Goal: Task Accomplishment & Management: Complete application form

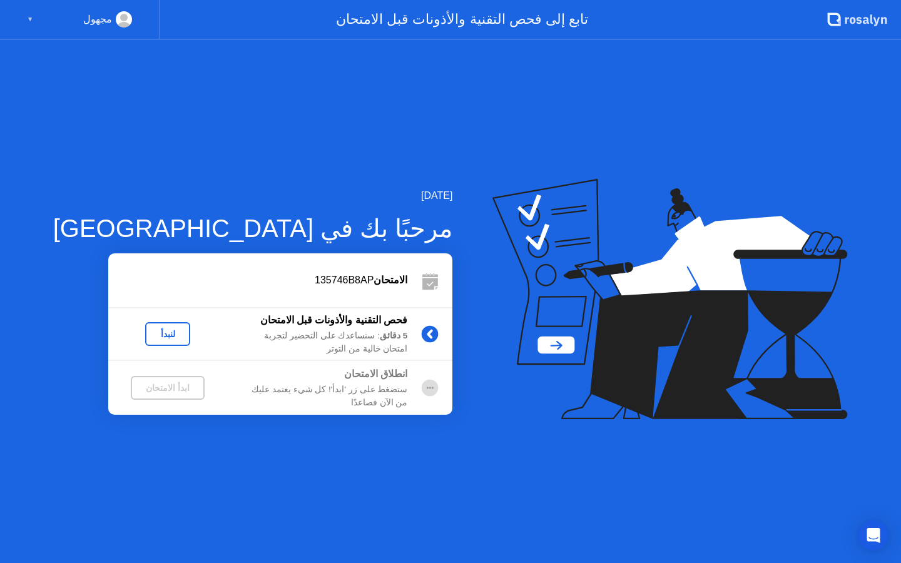
click at [150, 334] on div "لنبدأ" at bounding box center [167, 334] width 35 height 10
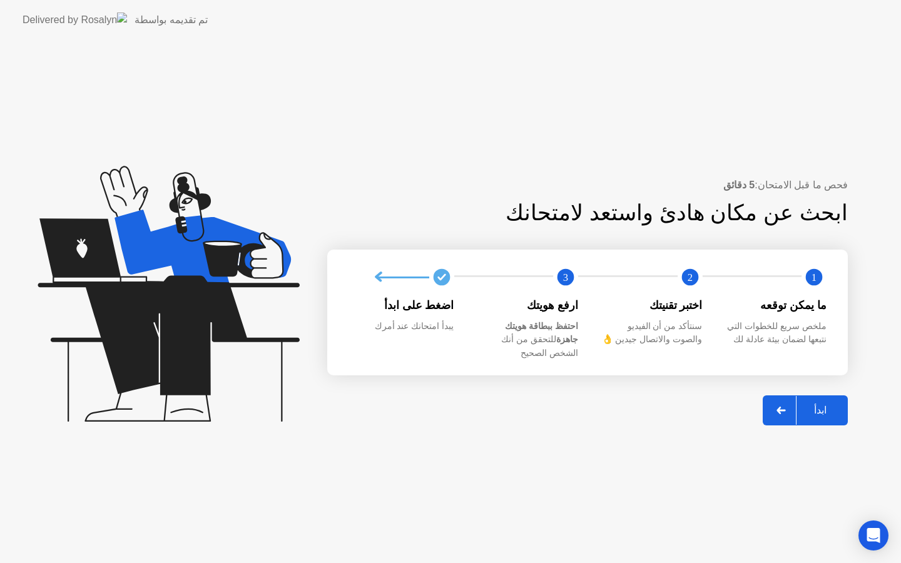
click at [830, 404] on div "ابدأ" at bounding box center [821, 410] width 48 height 12
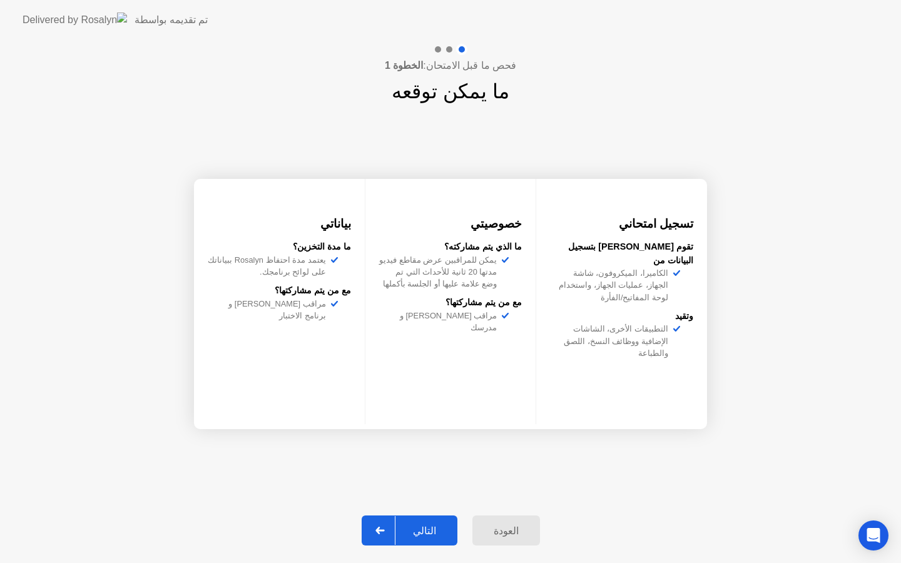
click at [420, 531] on div "التالي" at bounding box center [424, 531] width 58 height 12
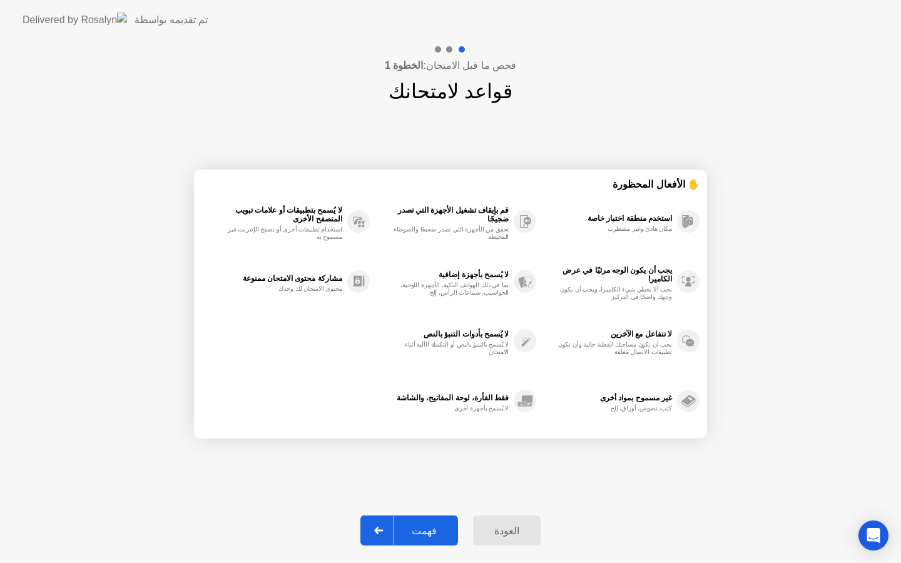
click at [434, 529] on div "فهمت" at bounding box center [424, 531] width 60 height 12
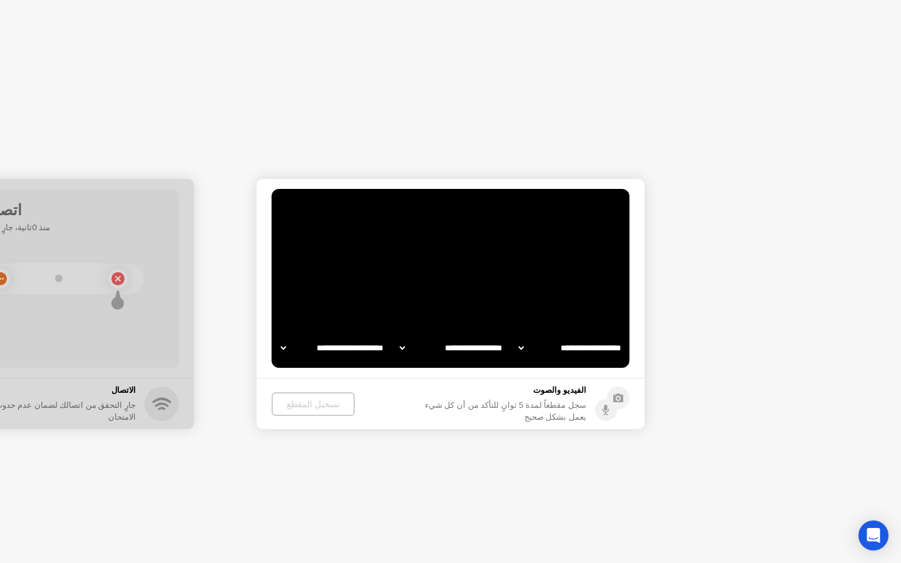
select select "**********"
select select "*******"
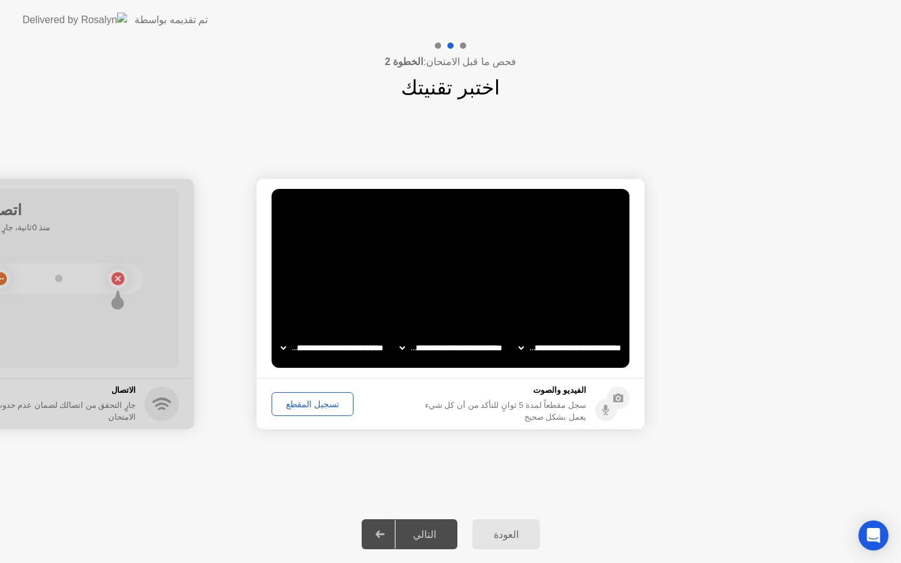
click at [320, 409] on div "تسجيل المقطع" at bounding box center [312, 404] width 73 height 10
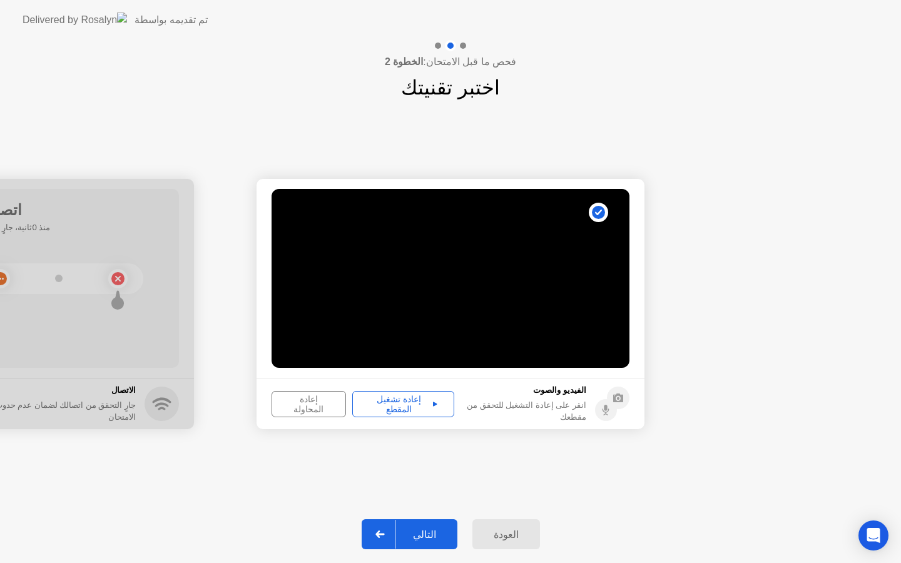
click at [397, 402] on div "إعادة تشغيل المقطع" at bounding box center [403, 404] width 93 height 20
click at [328, 402] on div "إعادة المحاولة" at bounding box center [309, 404] width 66 height 20
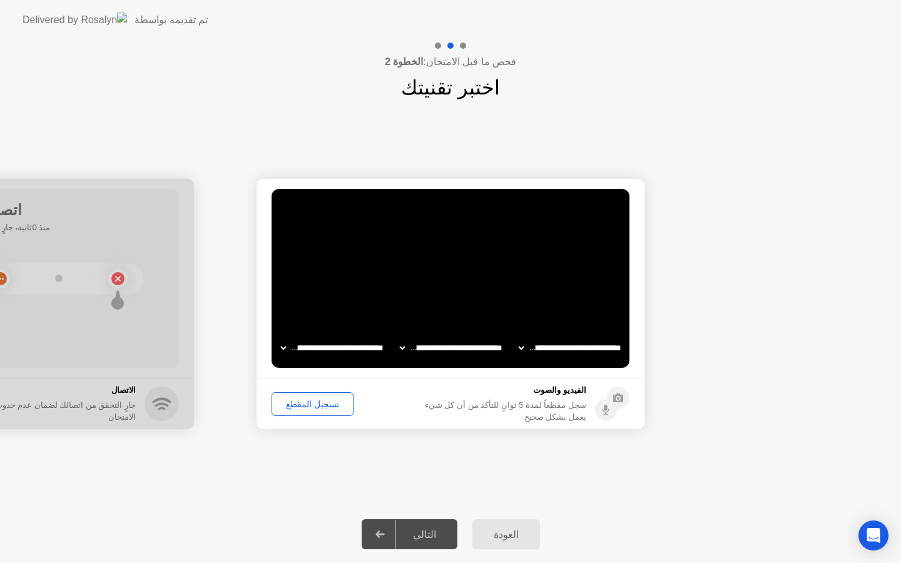
click at [415, 540] on div "التالي" at bounding box center [424, 535] width 58 height 12
click at [302, 411] on button "تسجيل المقطع" at bounding box center [313, 404] width 82 height 24
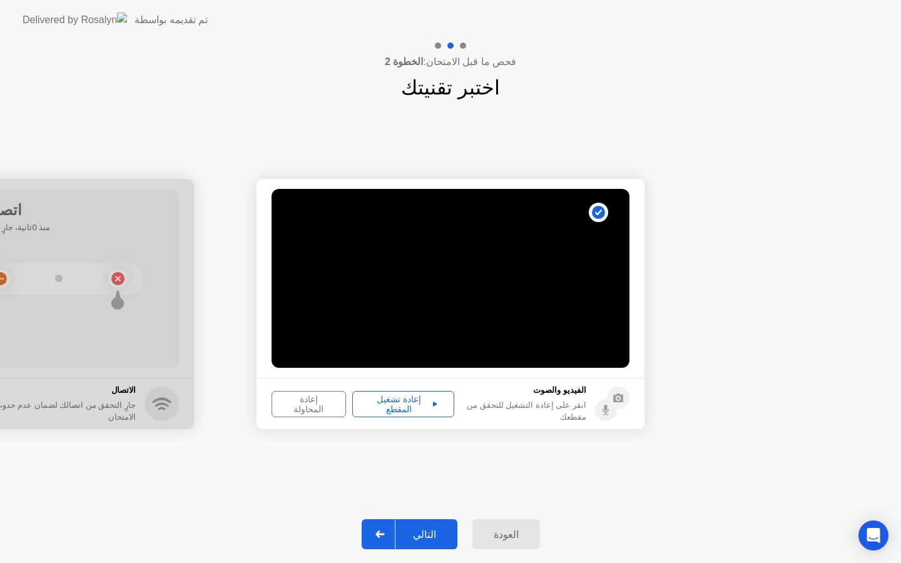
click at [397, 402] on div "إعادة تشغيل المقطع" at bounding box center [403, 404] width 93 height 20
click at [427, 537] on div "التالي" at bounding box center [424, 535] width 58 height 12
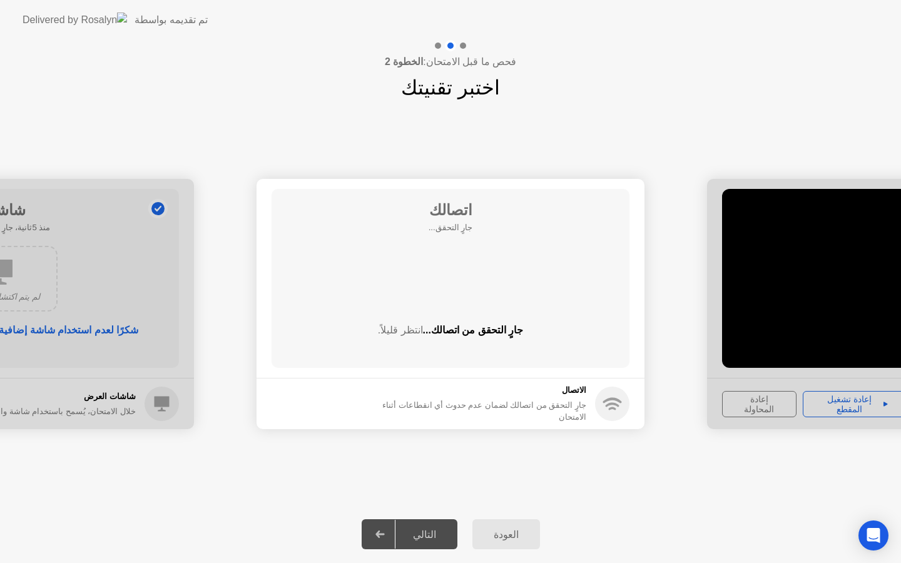
click at [566, 261] on div "اتصالك جارٍ التحقق... جارٍ التحقق من اتصالك... انتظر قليلاً." at bounding box center [451, 278] width 358 height 179
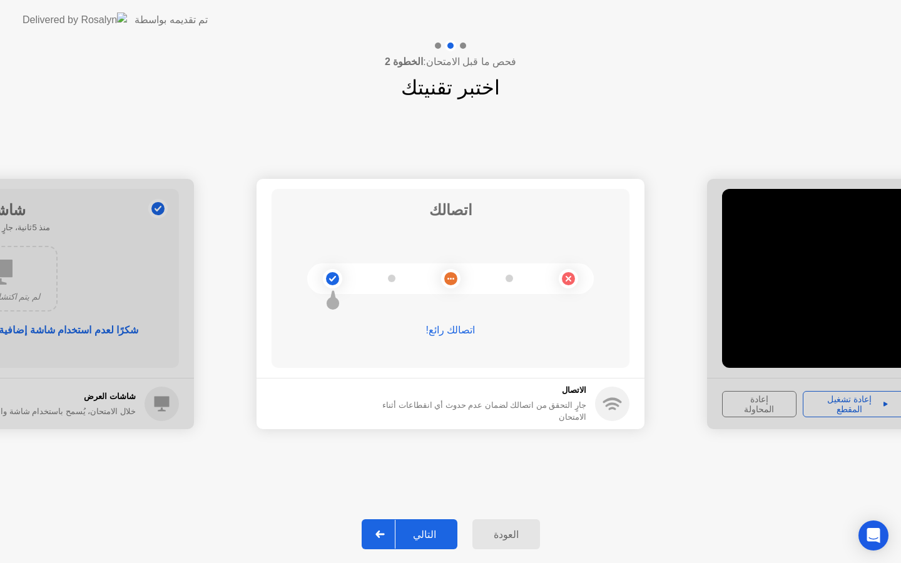
click at [420, 541] on div "التالي" at bounding box center [424, 535] width 58 height 12
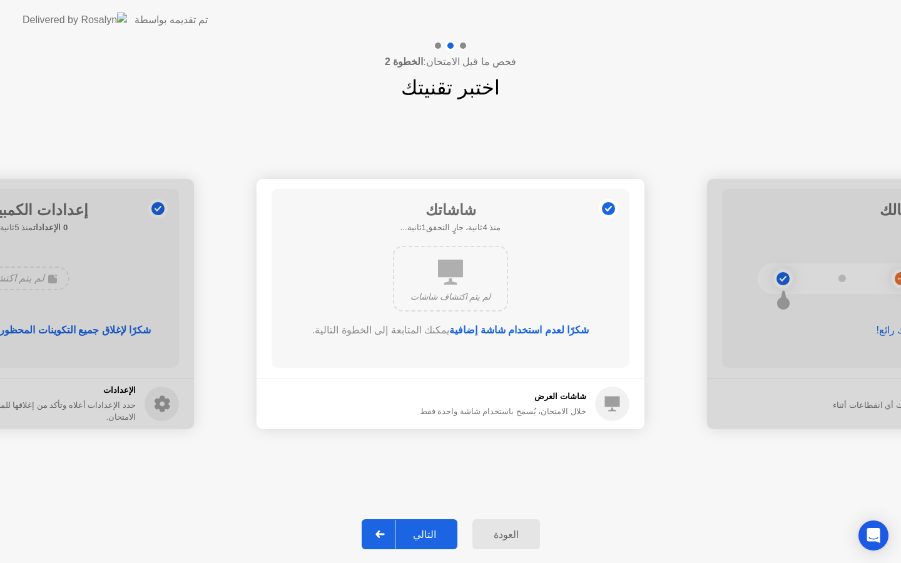
click at [420, 541] on div "التالي" at bounding box center [424, 535] width 58 height 12
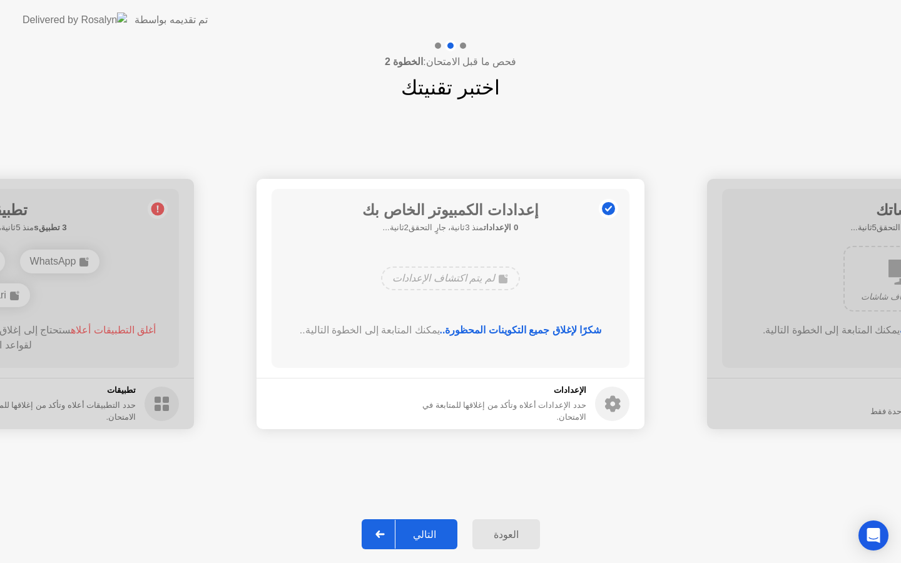
click at [425, 529] on div "التالي" at bounding box center [424, 535] width 58 height 12
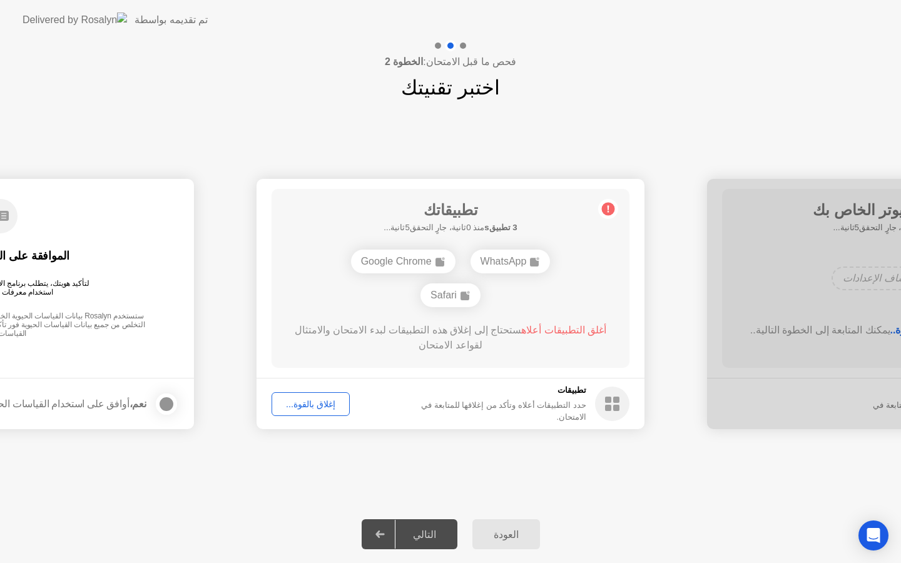
click at [317, 404] on div "إغلاق بالقوة..." at bounding box center [310, 404] width 69 height 10
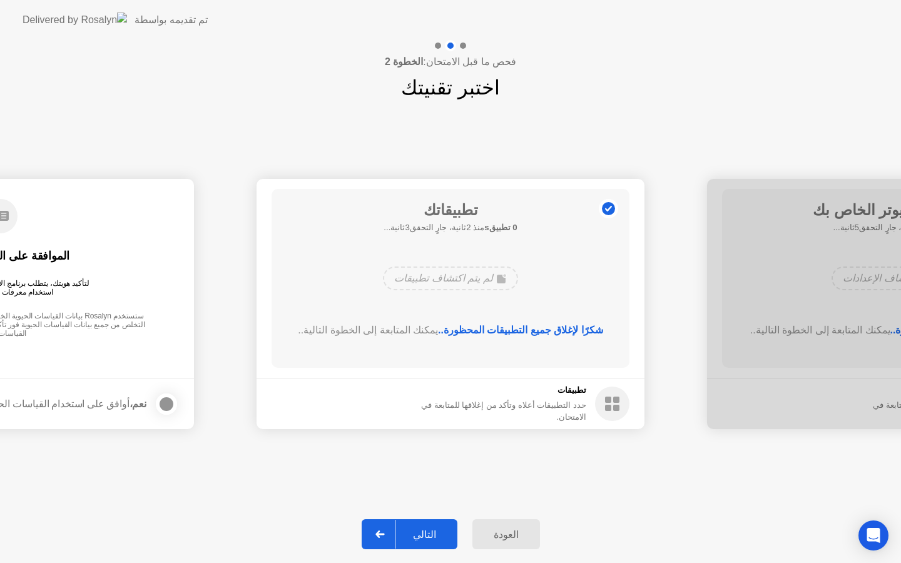
click at [427, 539] on div "التالي" at bounding box center [424, 535] width 58 height 12
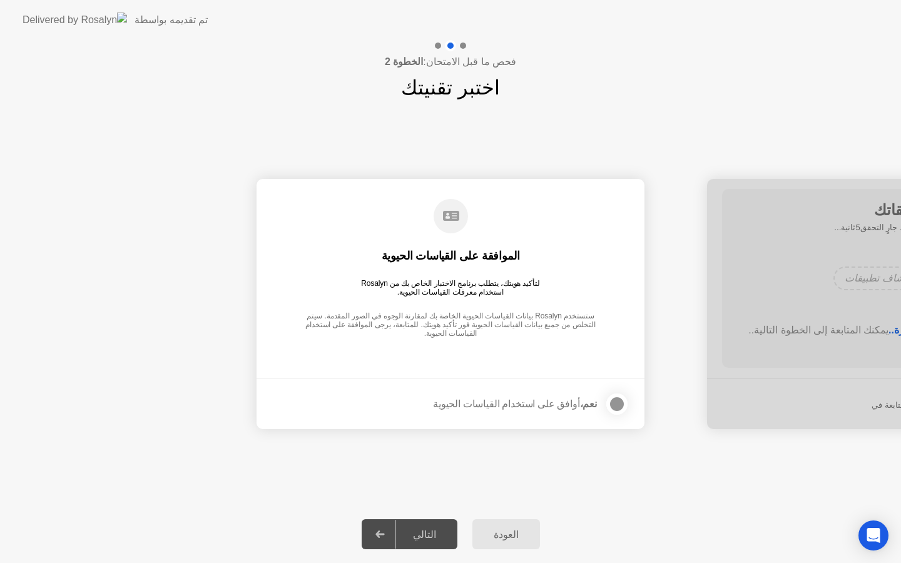
click at [624, 401] on div at bounding box center [616, 404] width 15 height 15
click at [437, 531] on div "التالي" at bounding box center [424, 535] width 58 height 12
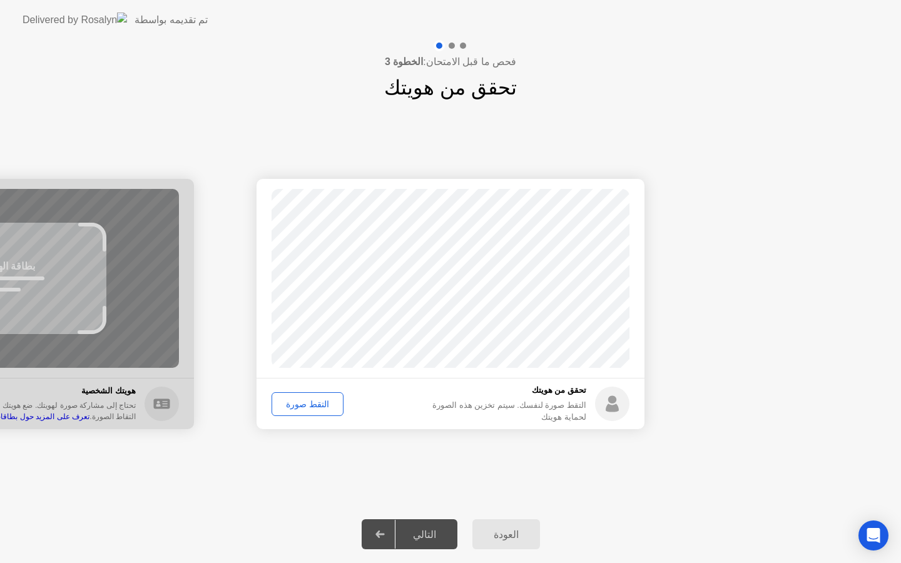
click at [313, 403] on div "التقط صورة" at bounding box center [307, 404] width 63 height 10
click at [313, 401] on div "إعادة الالتقاط" at bounding box center [310, 404] width 68 height 10
click at [314, 402] on div "التقط صورة" at bounding box center [307, 404] width 63 height 10
click at [314, 402] on div "إعادة الالتقاط" at bounding box center [310, 404] width 68 height 10
click at [315, 403] on div "التقط صورة" at bounding box center [307, 404] width 63 height 10
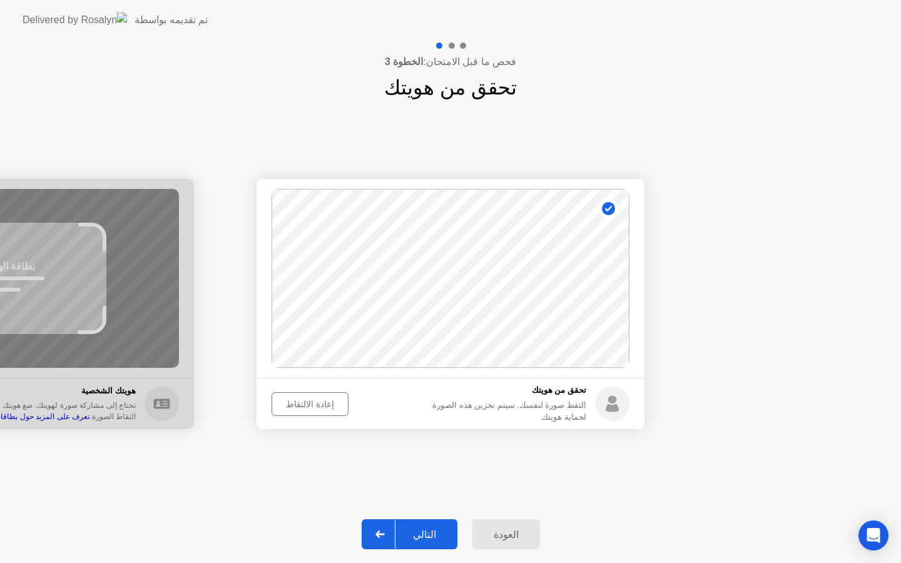
click at [433, 540] on div "التالي" at bounding box center [424, 535] width 58 height 12
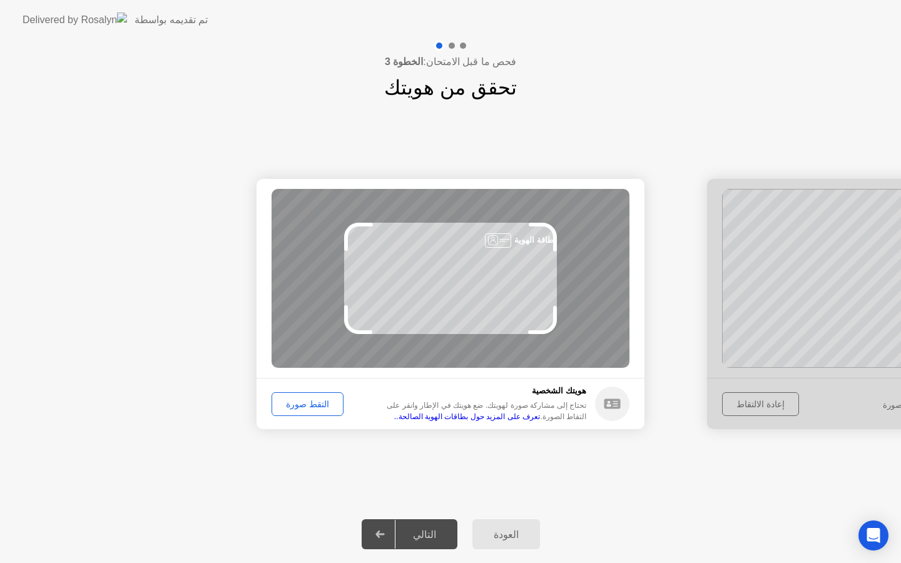
click at [297, 399] on div "التقط صورة" at bounding box center [307, 404] width 63 height 10
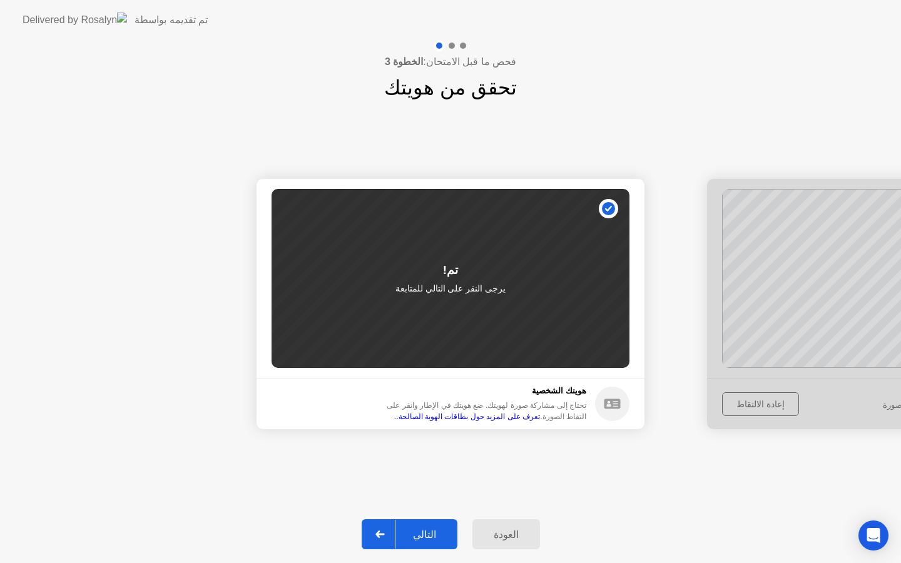
click at [427, 539] on div "التالي" at bounding box center [424, 535] width 58 height 12
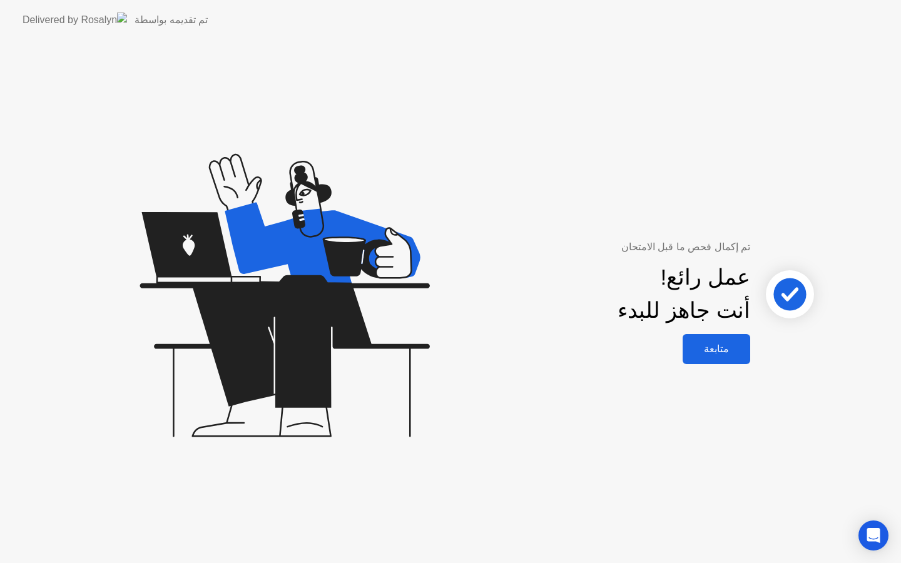
click at [717, 357] on button "متابعة" at bounding box center [717, 349] width 68 height 30
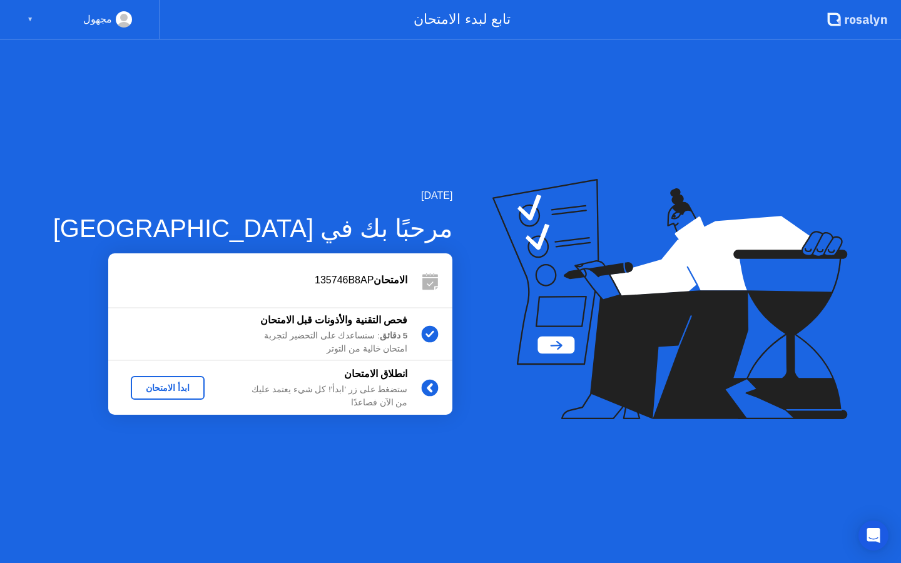
click at [31, 19] on div "▼" at bounding box center [30, 19] width 6 height 16
click at [136, 387] on div "ابدأ الامتحان" at bounding box center [168, 388] width 64 height 10
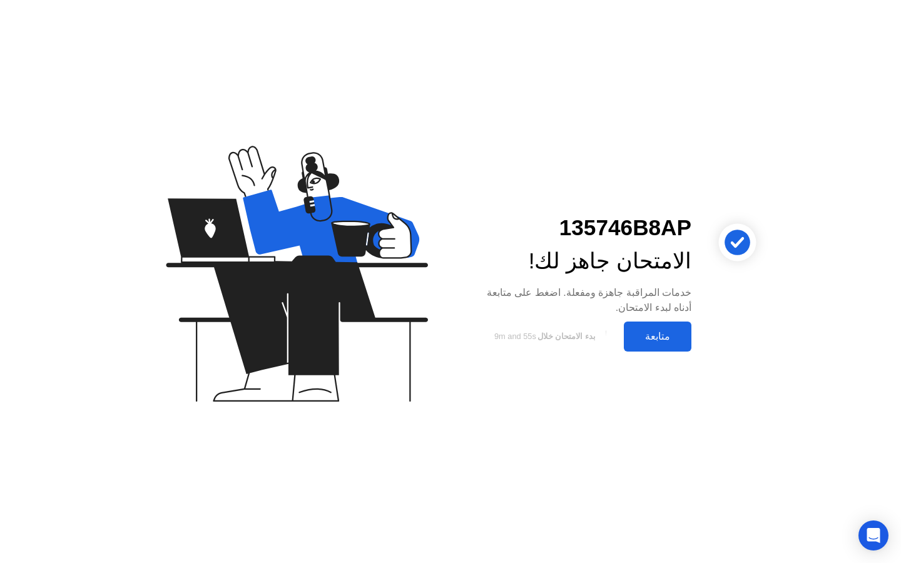
click at [654, 337] on div "متابعة" at bounding box center [658, 336] width 60 height 12
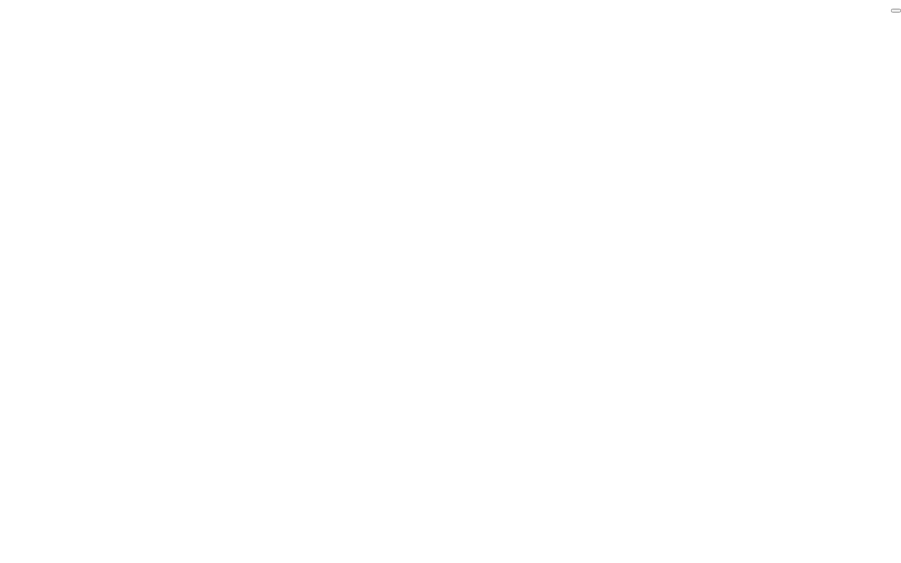
click div "End Proctoring Session"
